Goal: Task Accomplishment & Management: Manage account settings

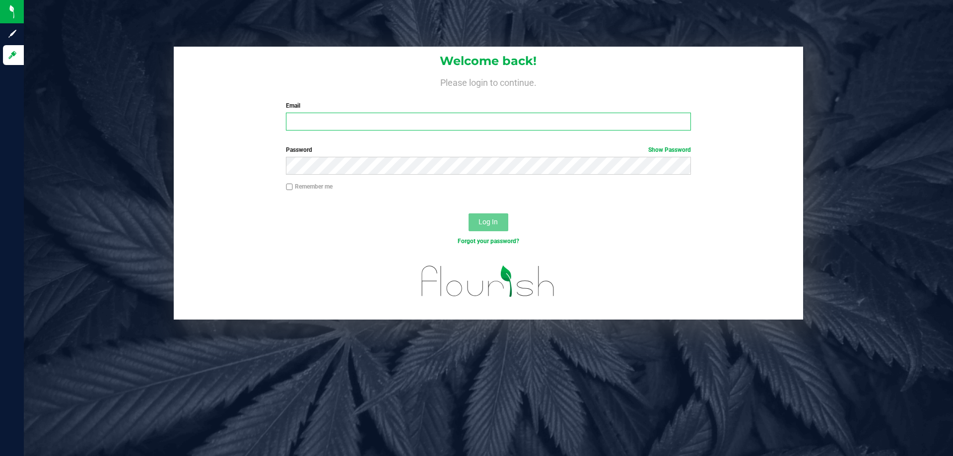
click at [513, 128] on input "Email" at bounding box center [488, 122] width 405 height 18
type input "[EMAIL_ADDRESS][DOMAIN_NAME]"
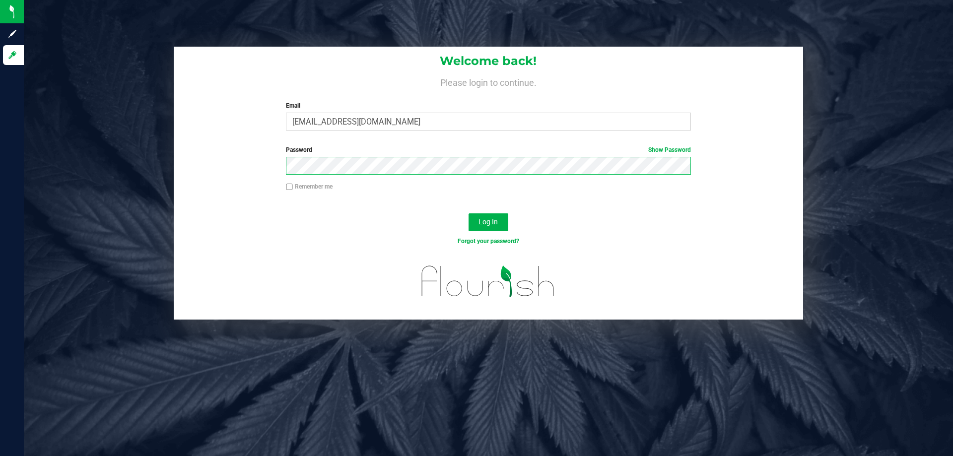
click at [469, 213] on button "Log In" at bounding box center [489, 222] width 40 height 18
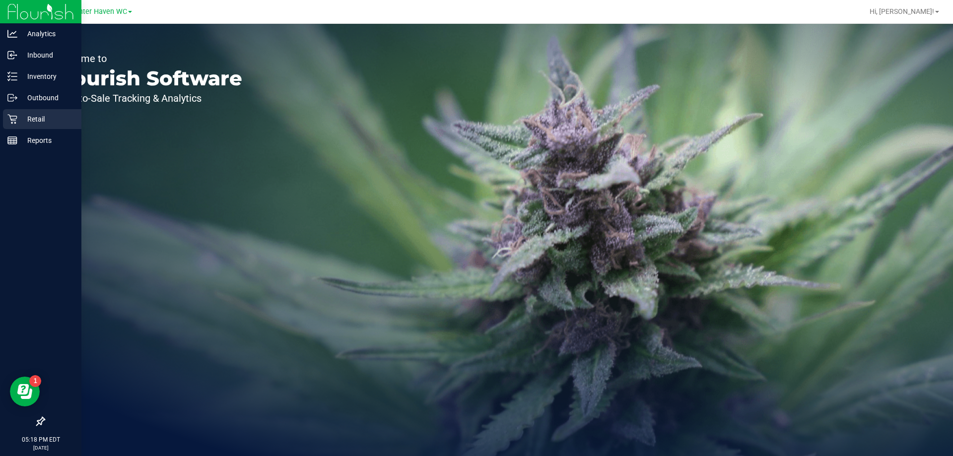
click at [22, 125] on p "Retail" at bounding box center [47, 119] width 60 height 12
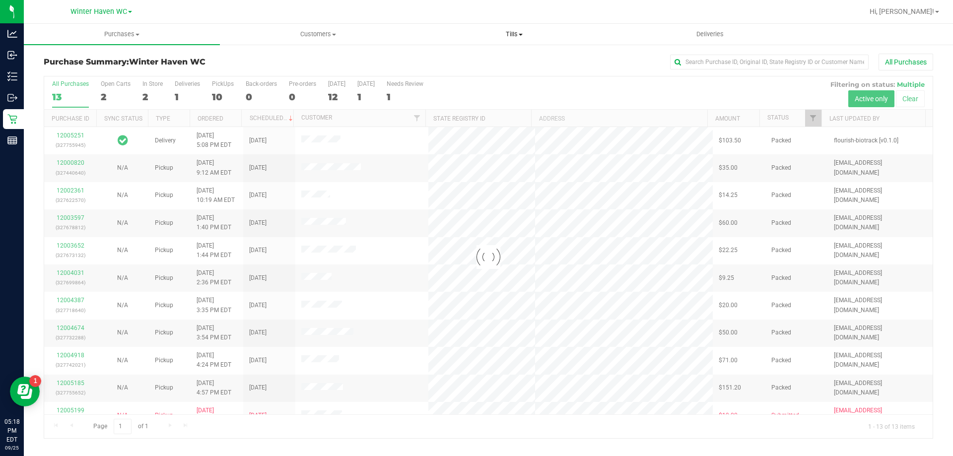
click at [505, 31] on span "Tills" at bounding box center [513, 34] width 195 height 9
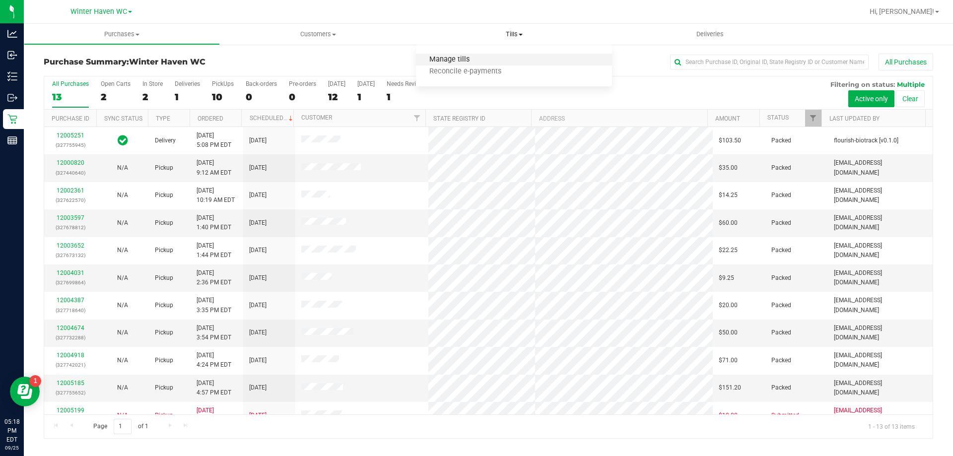
click at [457, 59] on span "Manage tills" at bounding box center [449, 60] width 67 height 8
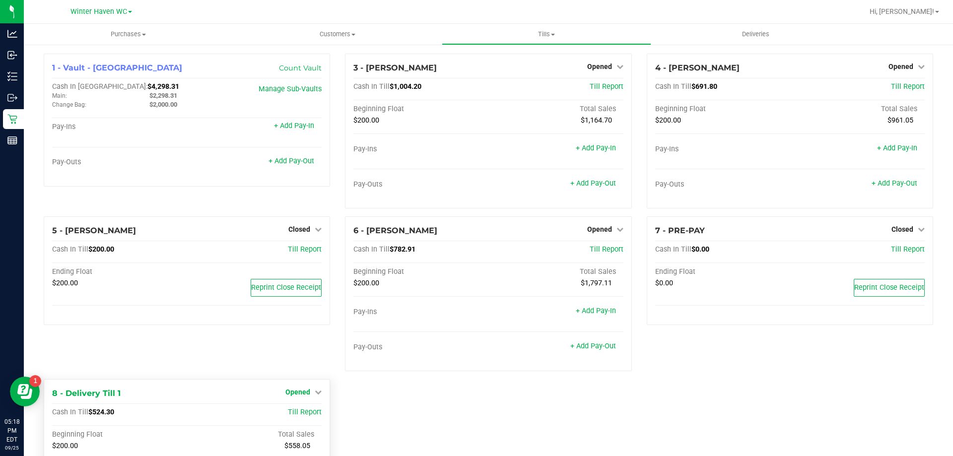
click at [304, 390] on span "Opened" at bounding box center [297, 392] width 25 height 8
click at [291, 413] on link "Close Till" at bounding box center [299, 413] width 27 height 8
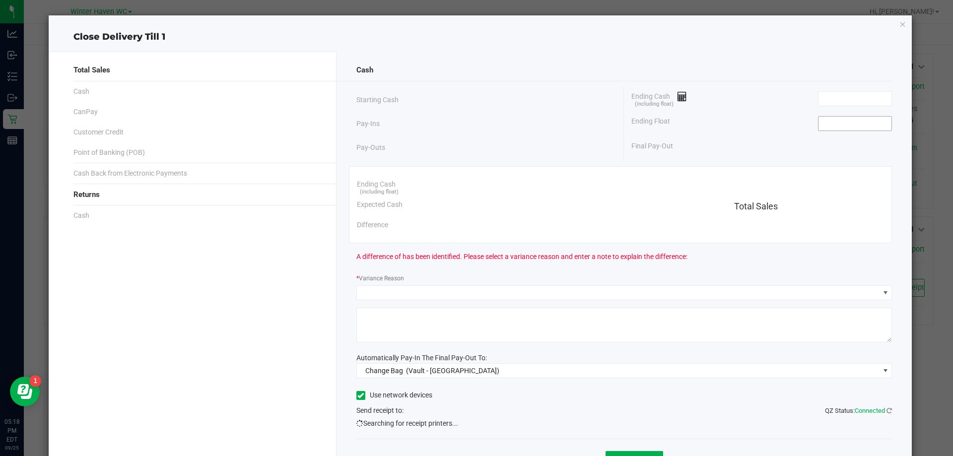
click at [873, 125] on input at bounding box center [854, 124] width 73 height 14
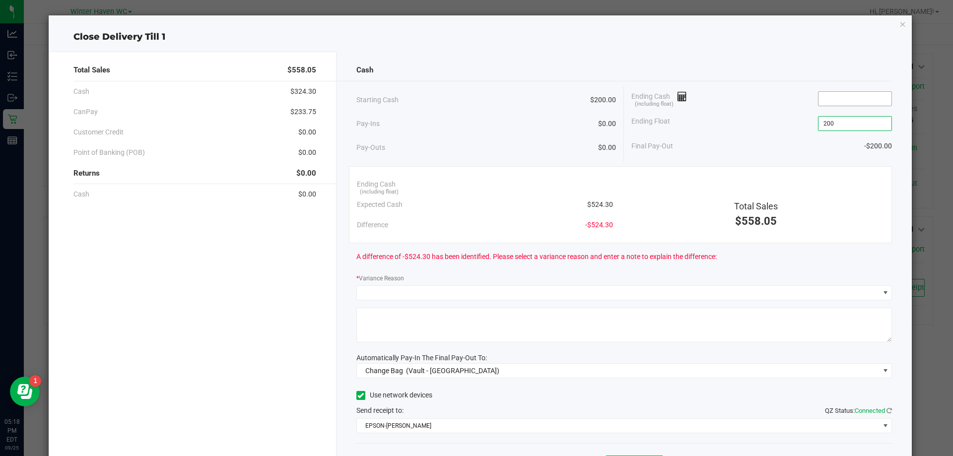
type input "$200.00"
click at [869, 99] on input at bounding box center [854, 99] width 73 height 14
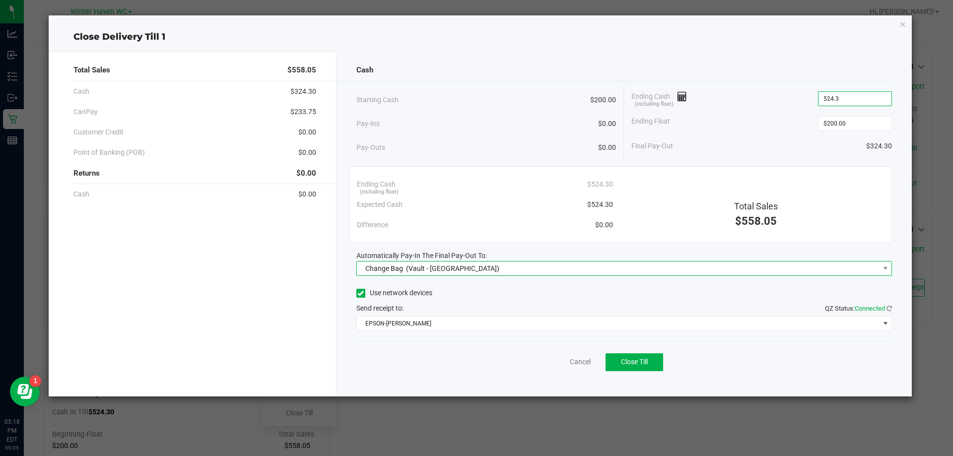
type input "$524.30"
click at [513, 267] on span "Change Bag (Vault - [GEOGRAPHIC_DATA])" at bounding box center [618, 269] width 523 height 14
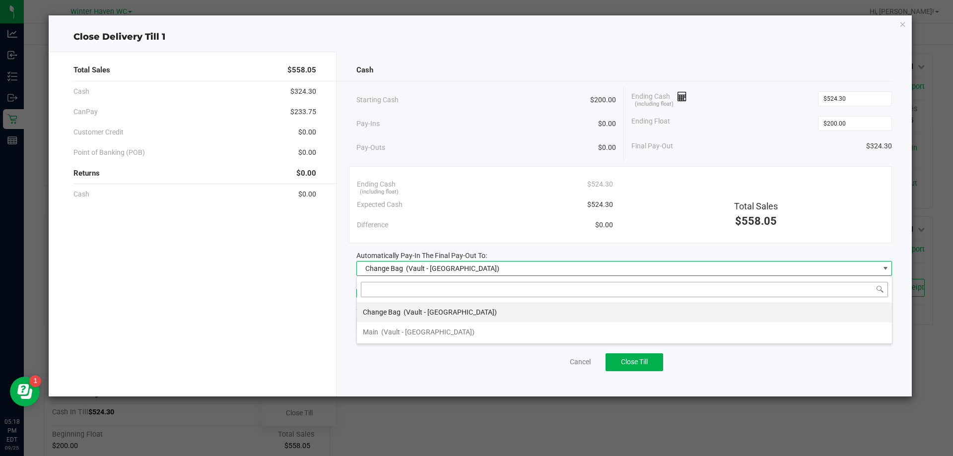
scroll to position [15, 536]
click at [453, 333] on li "Main (Vault - [GEOGRAPHIC_DATA])" at bounding box center [624, 332] width 535 height 20
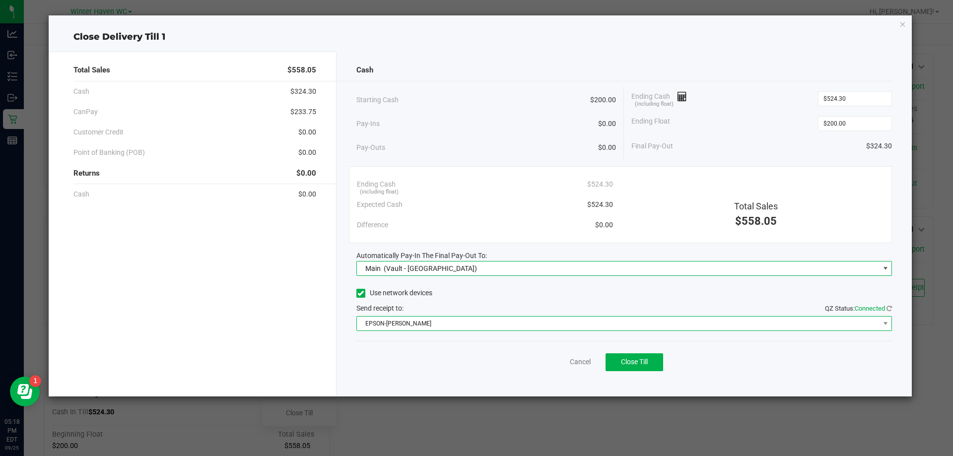
click at [470, 331] on span "EPSON-[PERSON_NAME]" at bounding box center [624, 323] width 536 height 15
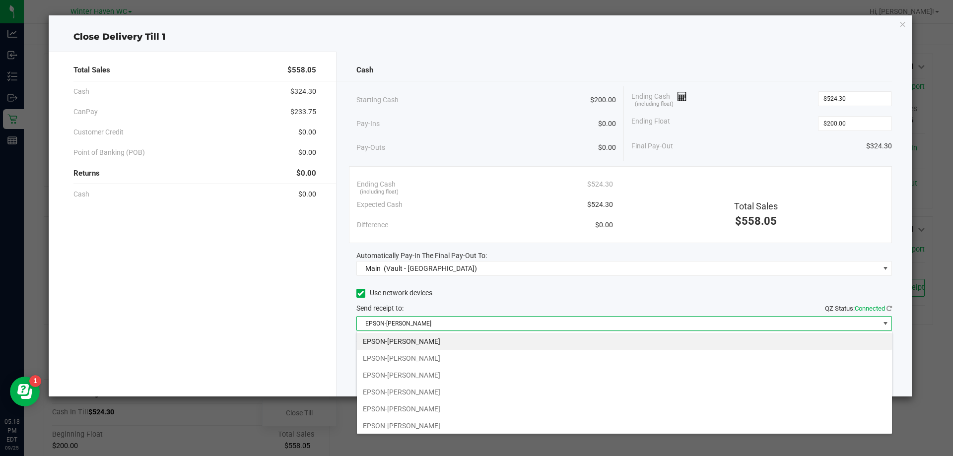
drag, startPoint x: 483, startPoint y: 404, endPoint x: 474, endPoint y: 378, distance: 26.8
click at [482, 404] on li "EPSON-[PERSON_NAME]" at bounding box center [624, 409] width 535 height 17
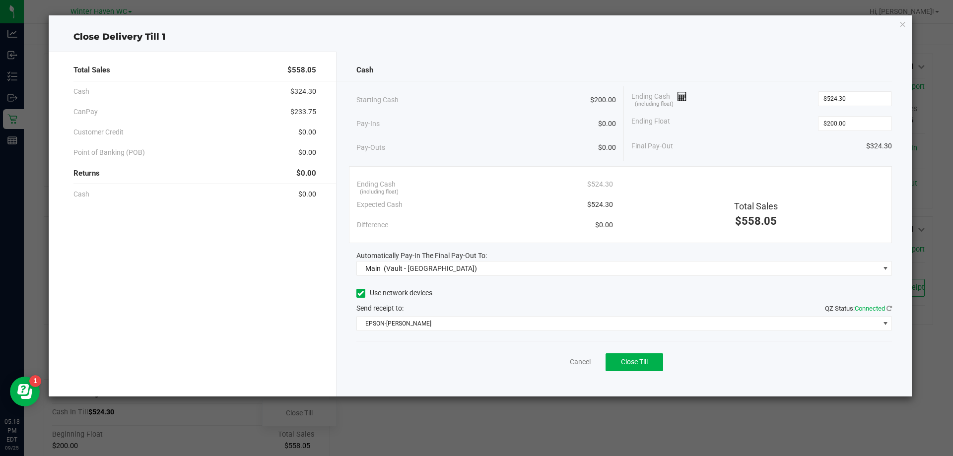
click at [452, 310] on div "Send receipt to: QZ Status: Connected" at bounding box center [624, 308] width 536 height 10
click at [652, 355] on button "Close Till" at bounding box center [635, 362] width 58 height 18
click at [559, 358] on link "Dismiss" at bounding box center [558, 362] width 24 height 10
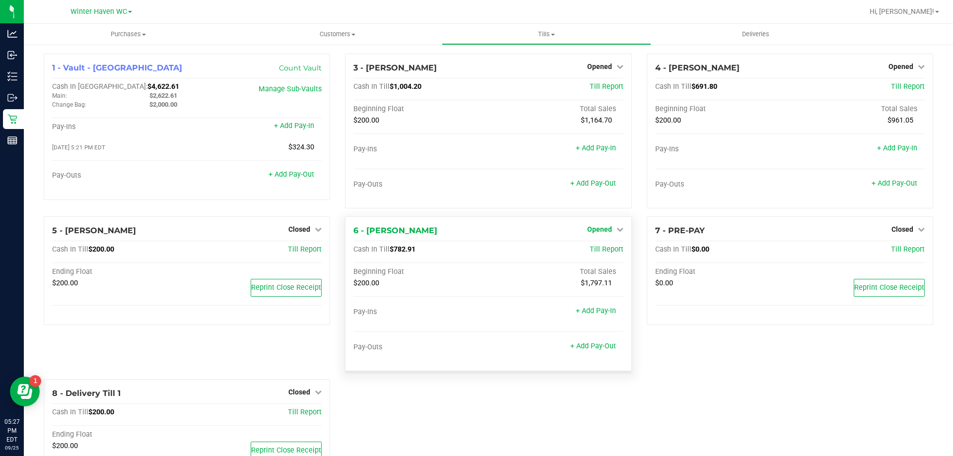
click at [597, 231] on span "Opened" at bounding box center [599, 229] width 25 height 8
click at [598, 248] on link "Close Till" at bounding box center [600, 250] width 27 height 8
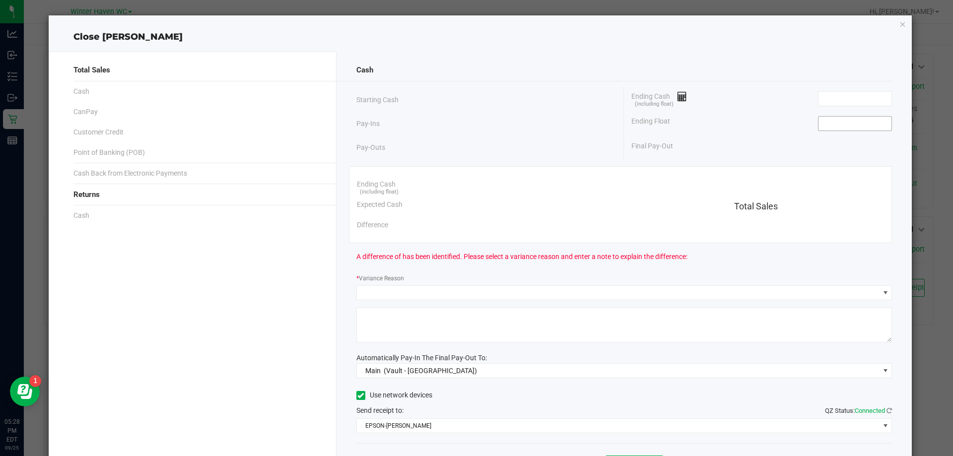
click at [824, 120] on input at bounding box center [854, 124] width 73 height 14
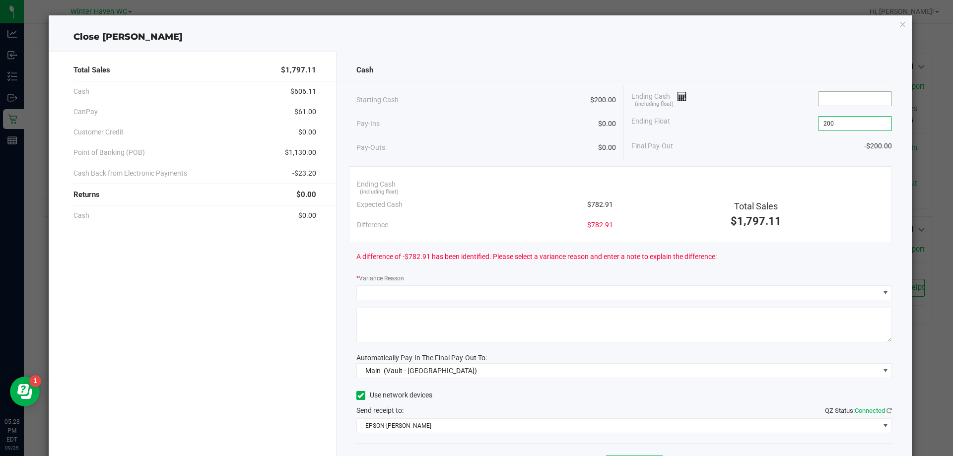
type input "$200.00"
click at [875, 104] on input at bounding box center [854, 99] width 73 height 14
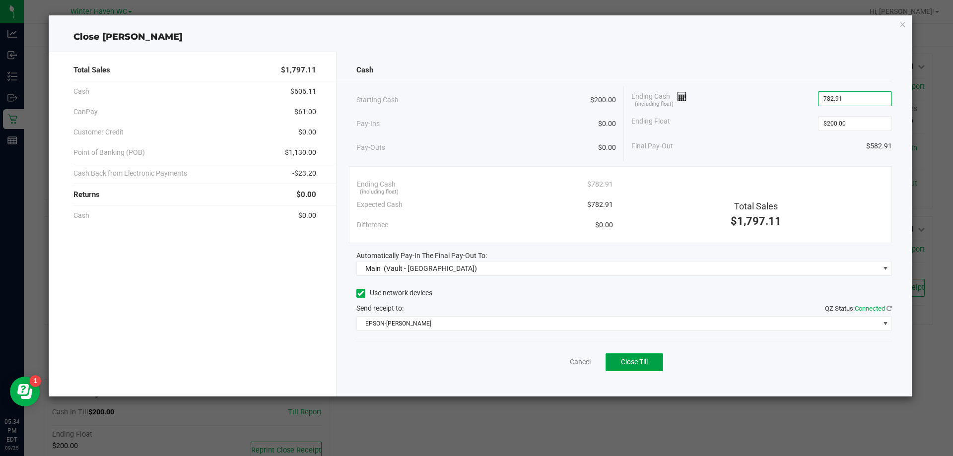
type input "$782.91"
click at [654, 362] on button "Close Till" at bounding box center [635, 362] width 58 height 18
click at [565, 362] on link "Dismiss" at bounding box center [558, 362] width 24 height 10
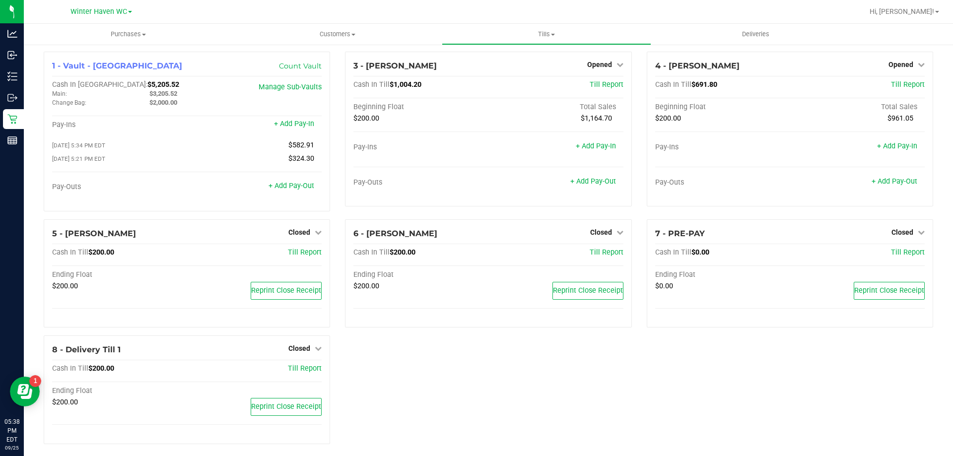
scroll to position [0, 0]
click at [464, 357] on div "1 - Vault - Winter Haven Count Vault Cash In Vault: $5,205.52 Main: $3,205.52 C…" at bounding box center [488, 254] width 904 height 401
